Goal: Task Accomplishment & Management: Complete application form

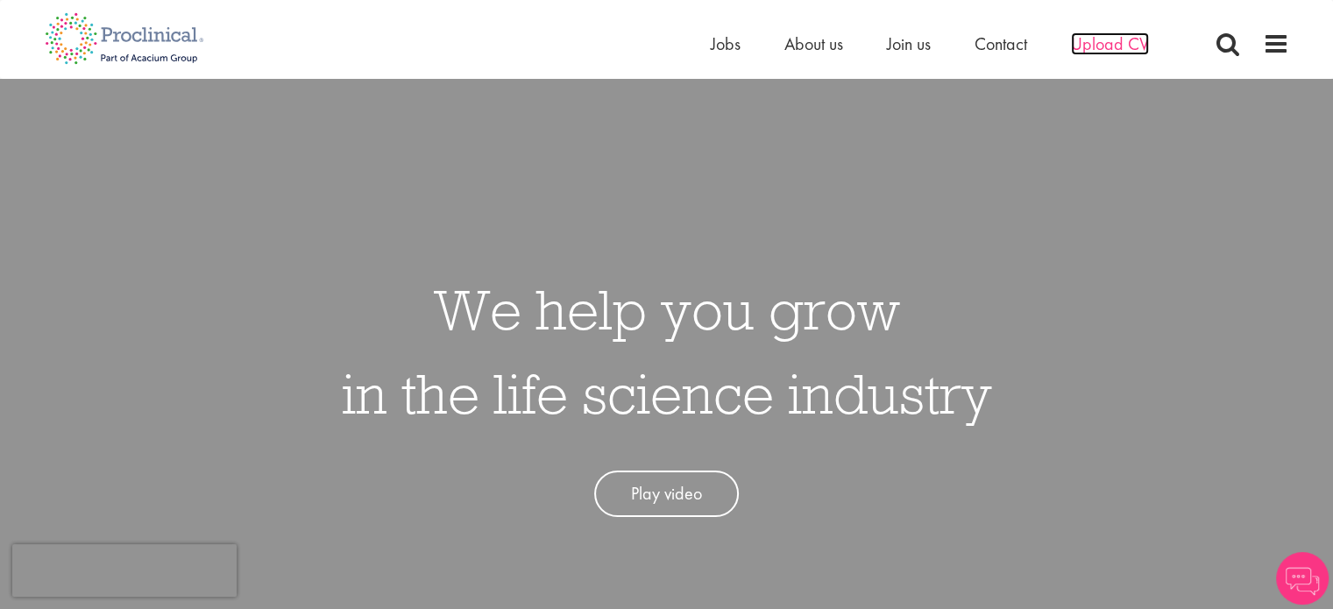
click at [1117, 34] on span "Upload CV" at bounding box center [1110, 43] width 78 height 23
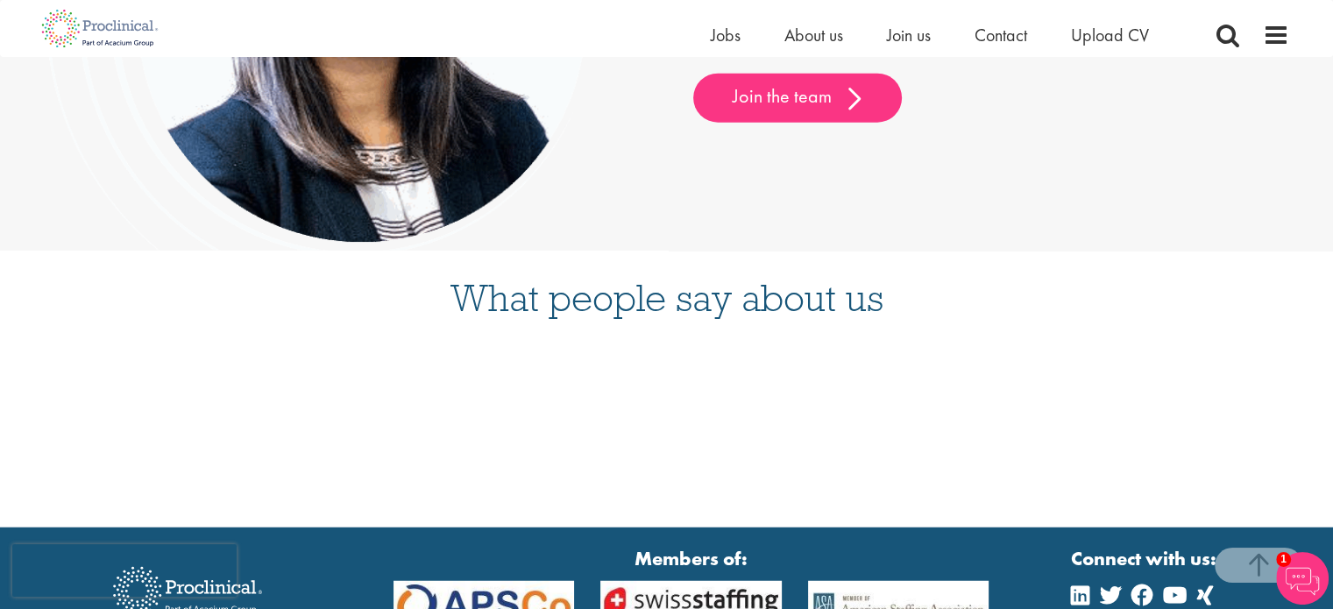
scroll to position [4571, 0]
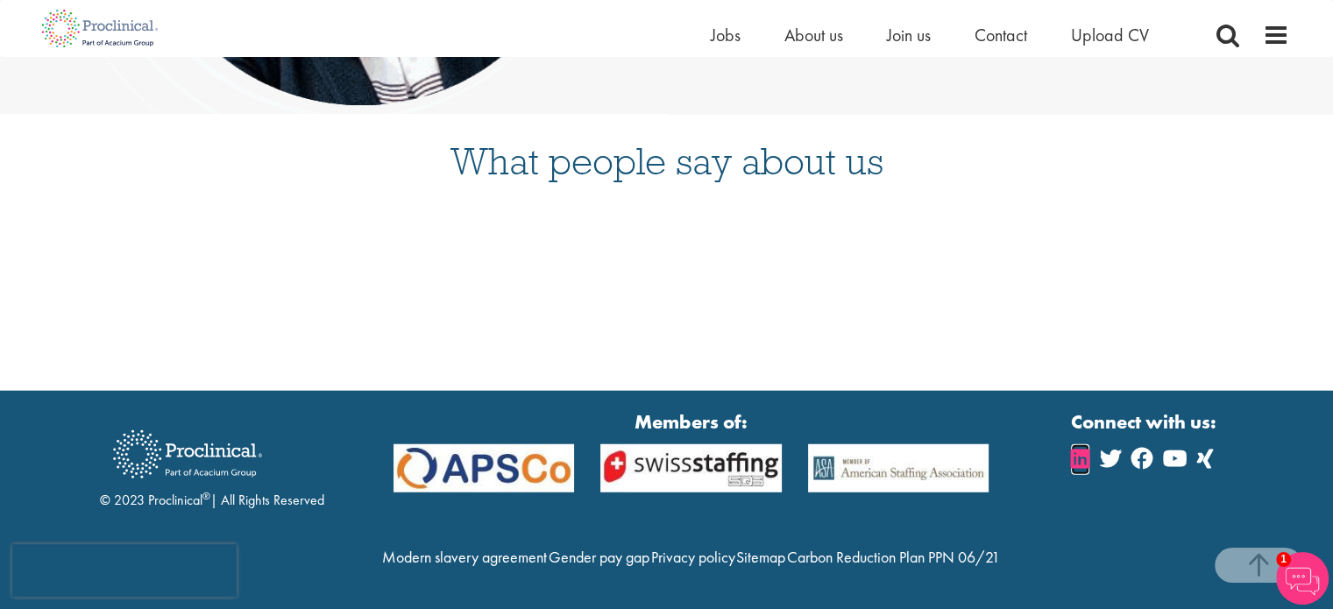
click at [1080, 448] on icon at bounding box center [1080, 458] width 18 height 21
